Goal: Transaction & Acquisition: Obtain resource

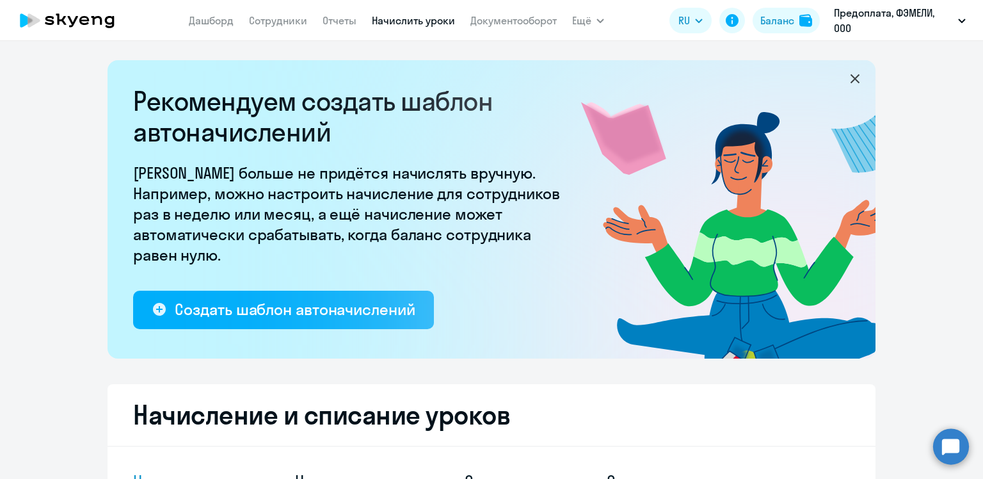
select select "10"
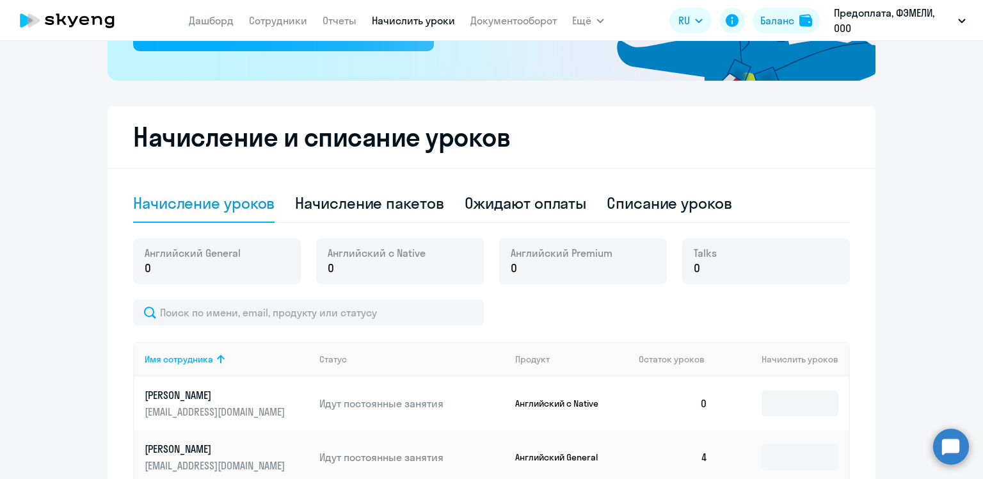
scroll to position [282, 0]
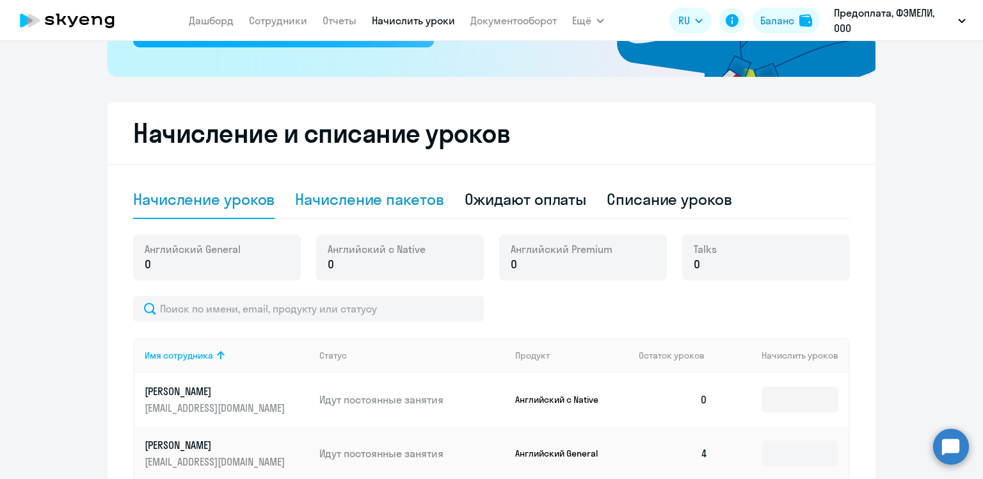
click at [371, 211] on div "Начисление пакетов" at bounding box center [369, 200] width 149 height 38
select select "10"
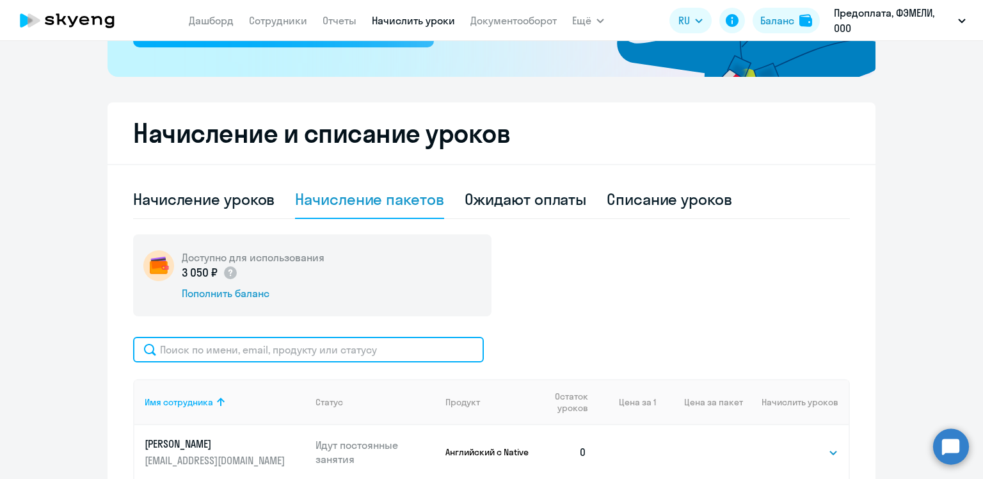
click at [305, 351] on input "text" at bounding box center [308, 350] width 351 height 26
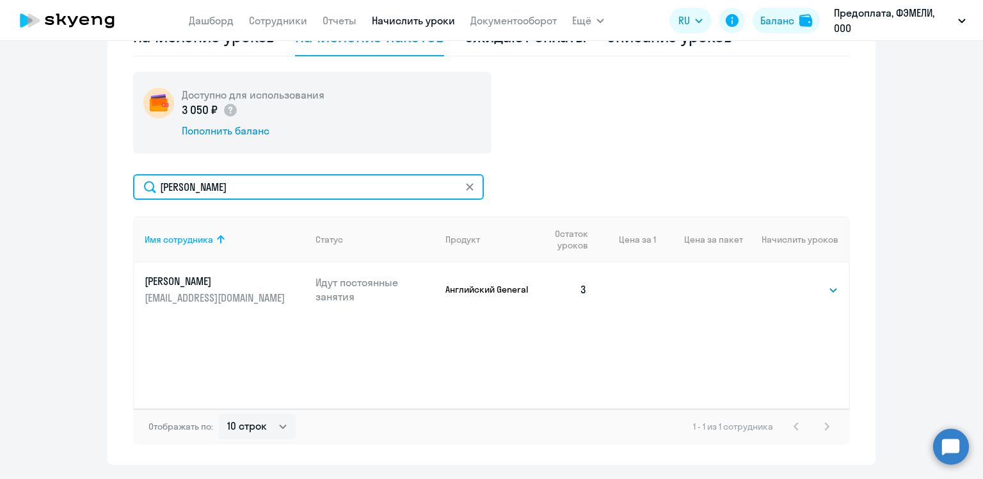
scroll to position [481, 0]
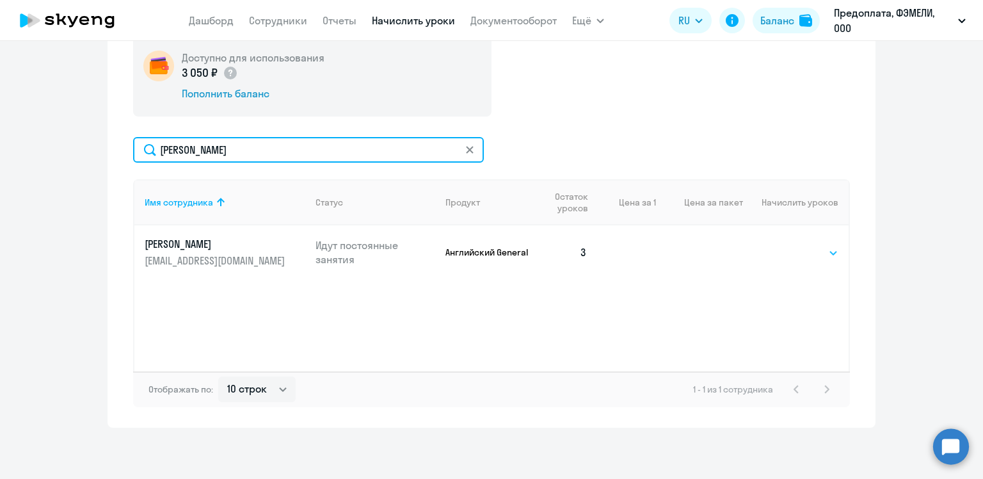
type input "болдина"
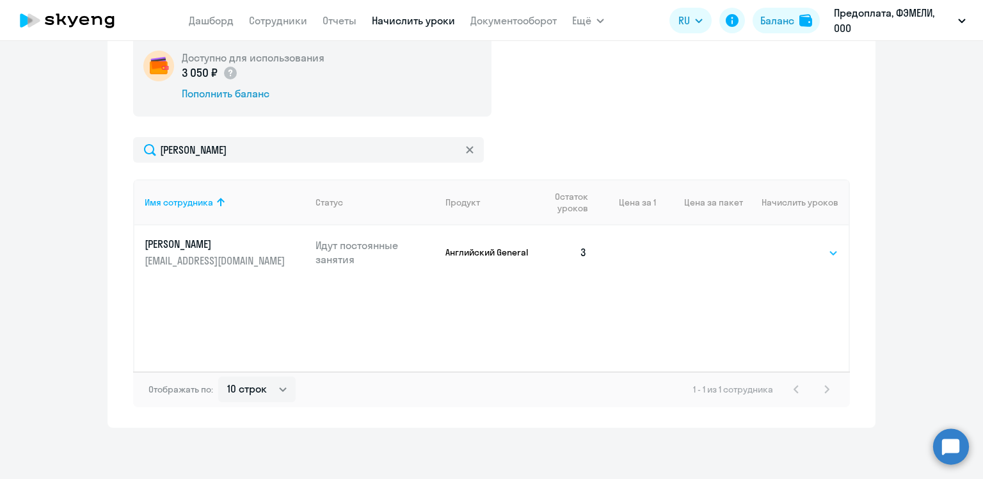
click at [807, 257] on select "Выбрать 4 8 16 32 64 96 128" at bounding box center [812, 252] width 52 height 15
select select "4"
click at [786, 245] on select "Выбрать 4 8 16 32 64 96 128" at bounding box center [812, 252] width 52 height 15
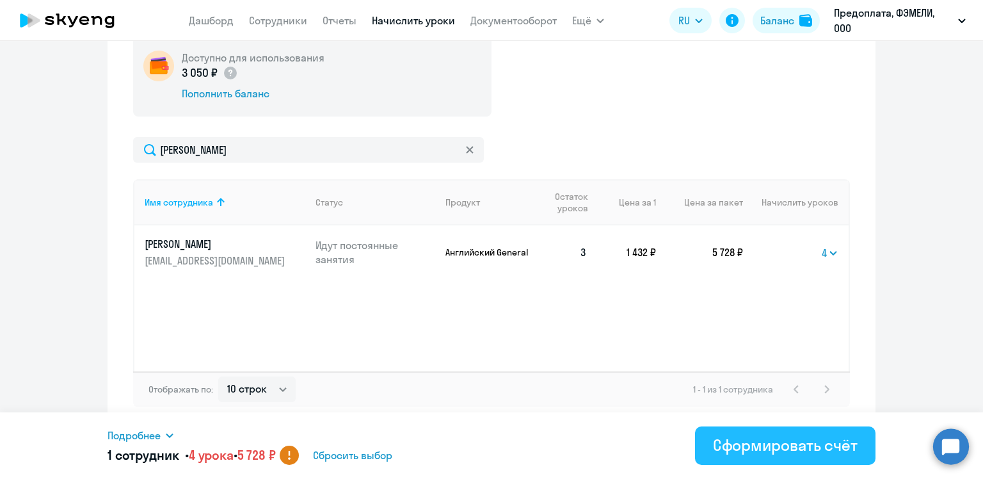
click at [782, 440] on div "Сформировать счёт" at bounding box center [785, 445] width 145 height 20
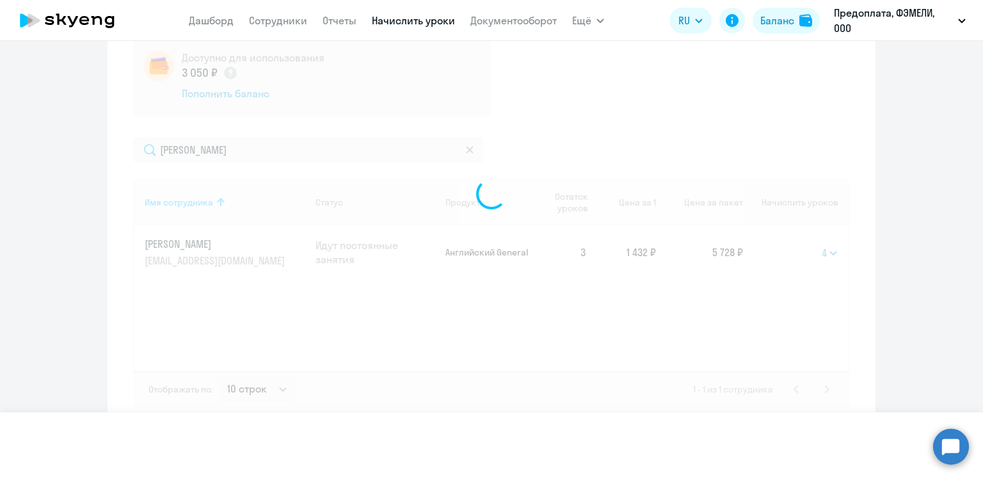
select select
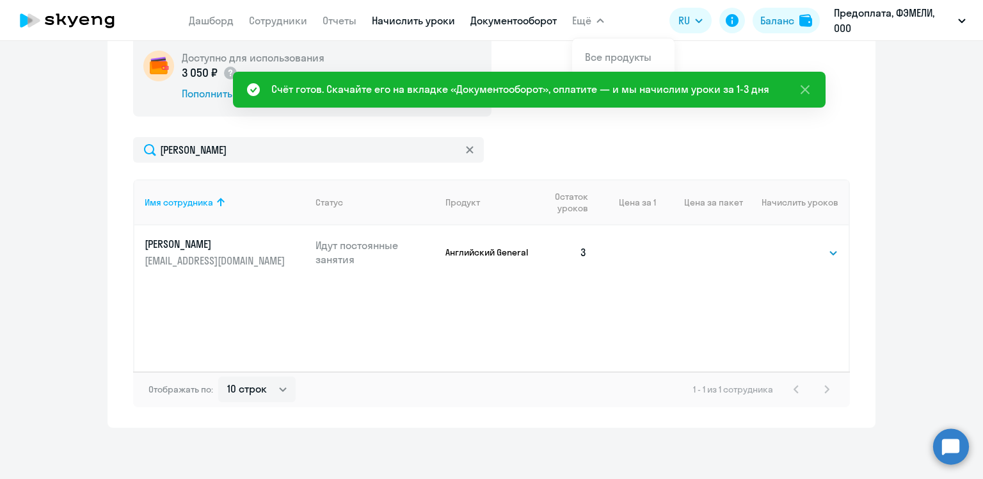
click at [504, 22] on link "Документооборот" at bounding box center [513, 20] width 86 height 13
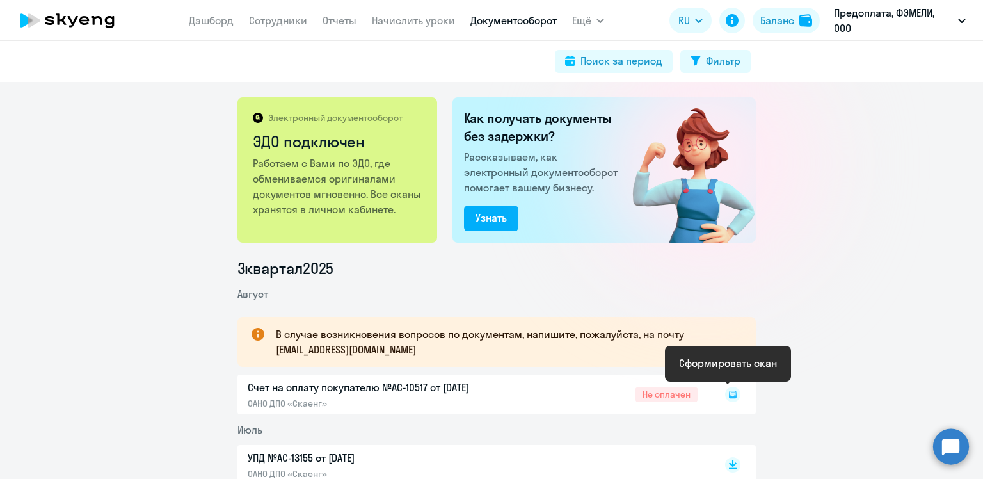
click at [731, 392] on icon at bounding box center [733, 394] width 8 height 8
click at [734, 388] on icon at bounding box center [732, 394] width 15 height 15
